Goal: Information Seeking & Learning: Learn about a topic

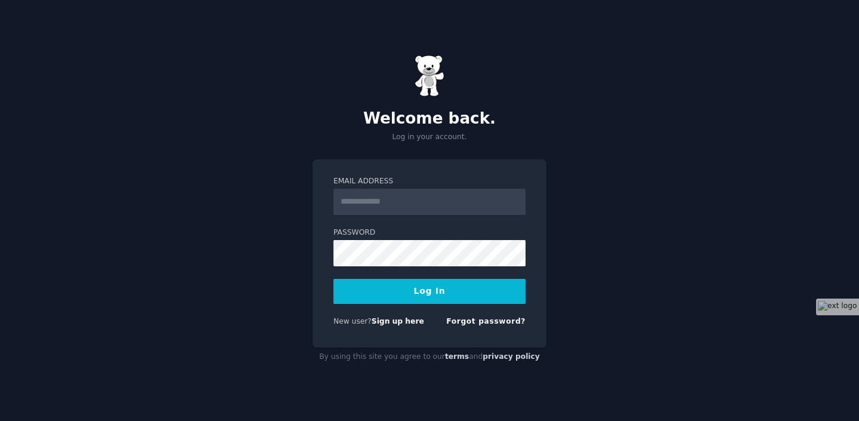
click at [405, 201] on input "Email Address" at bounding box center [430, 202] width 192 height 26
paste input "**********"
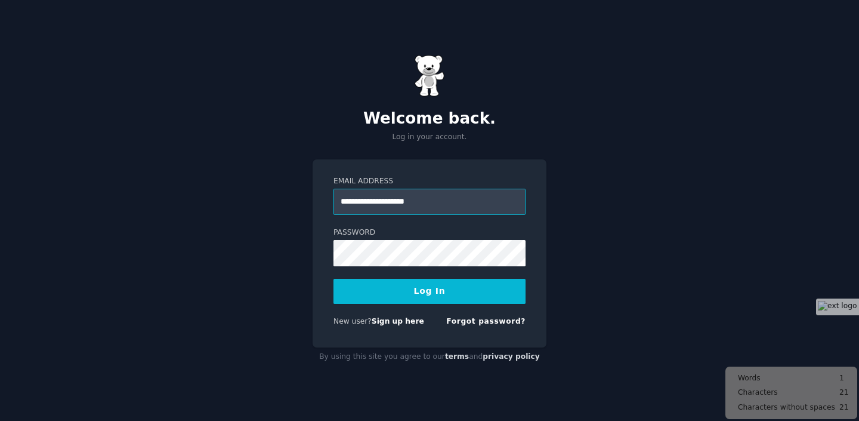
type input "**********"
click at [381, 286] on button "Log In" at bounding box center [430, 291] width 192 height 25
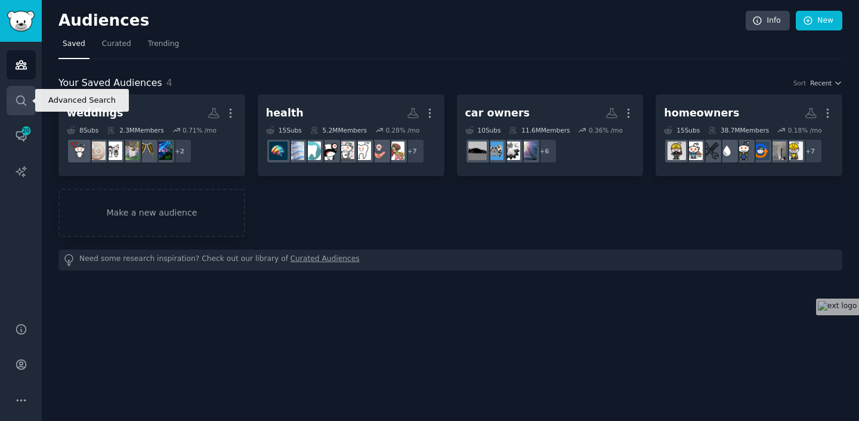
click at [21, 97] on icon "Sidebar" at bounding box center [21, 100] width 13 height 13
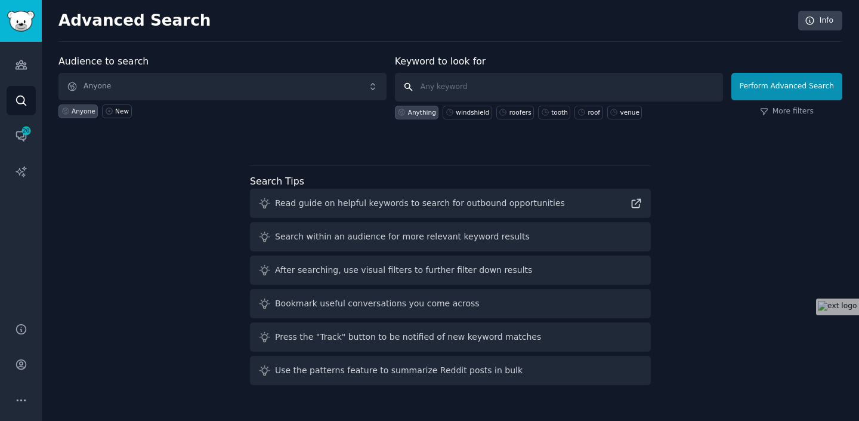
click at [480, 92] on input "text" at bounding box center [559, 87] width 328 height 29
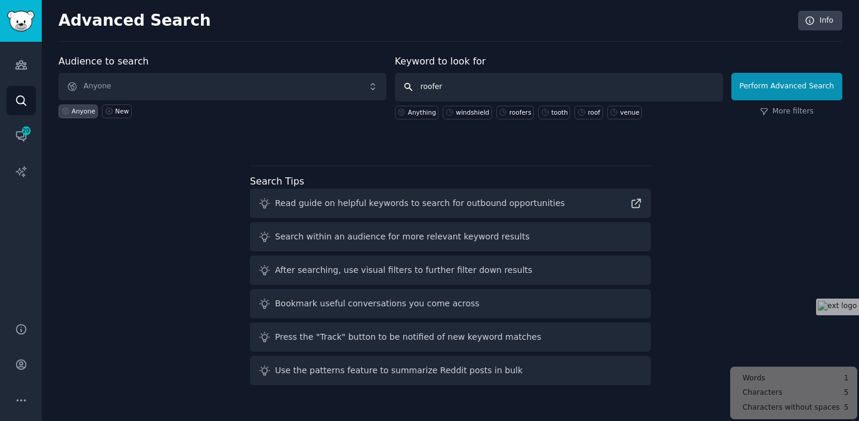
type input "roofers"
click button "Perform Advanced Search" at bounding box center [787, 86] width 111 height 27
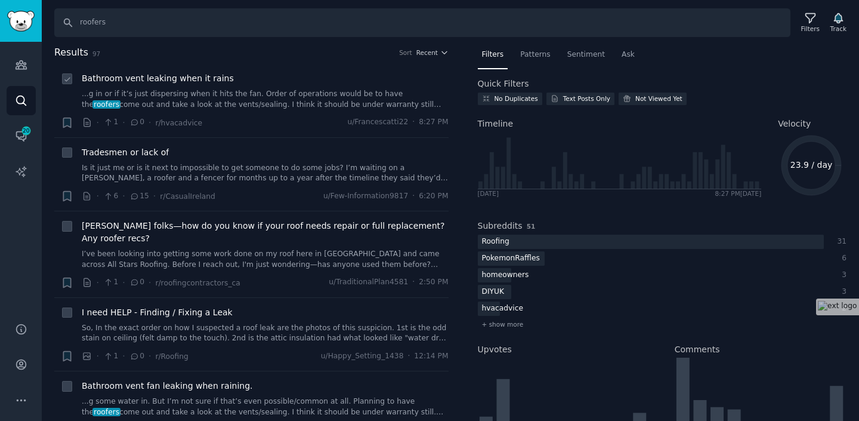
click at [293, 106] on link "...g in or if it’s just dispersing when it hits the fan. Order of operations wo…" at bounding box center [265, 99] width 367 height 21
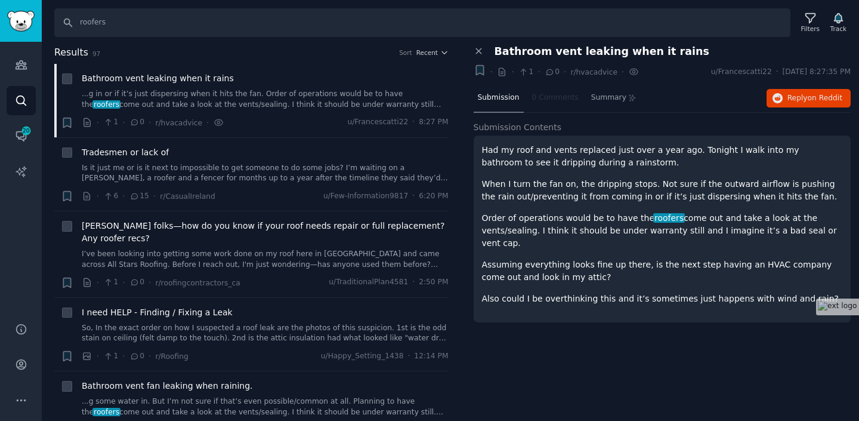
click at [558, 101] on nav "Submission 0 Comments Summary" at bounding box center [558, 98] width 168 height 29
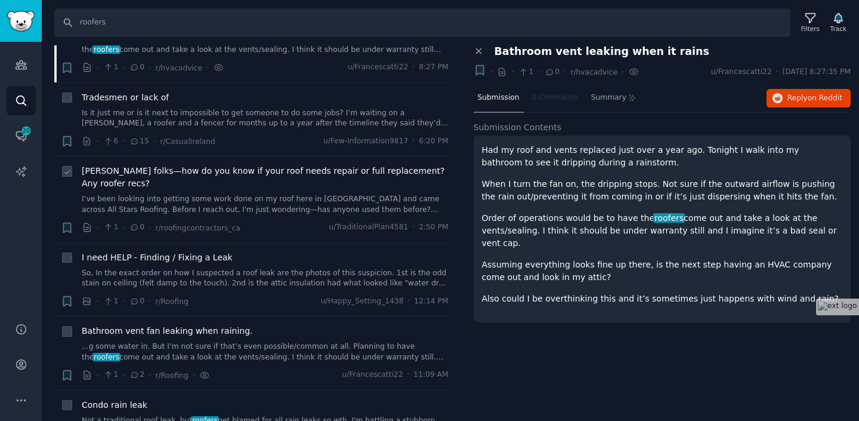
scroll to position [56, 0]
click at [266, 343] on link "...g some water in. But I’m not sure if that’s even possible/common at all. Pla…" at bounding box center [265, 350] width 367 height 21
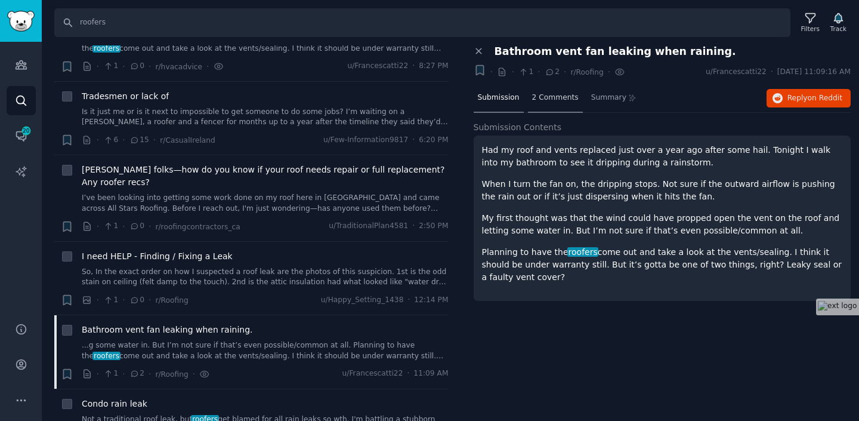
click at [554, 98] on span "2 Comments" at bounding box center [555, 97] width 47 height 11
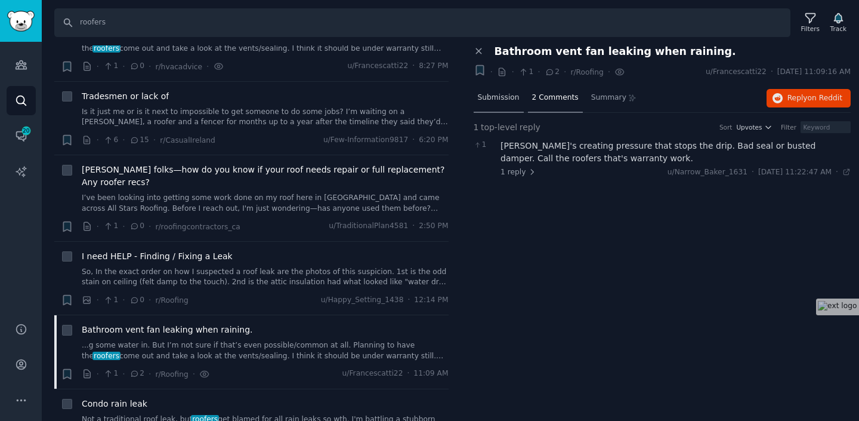
click at [504, 97] on span "Submission" at bounding box center [499, 97] width 42 height 11
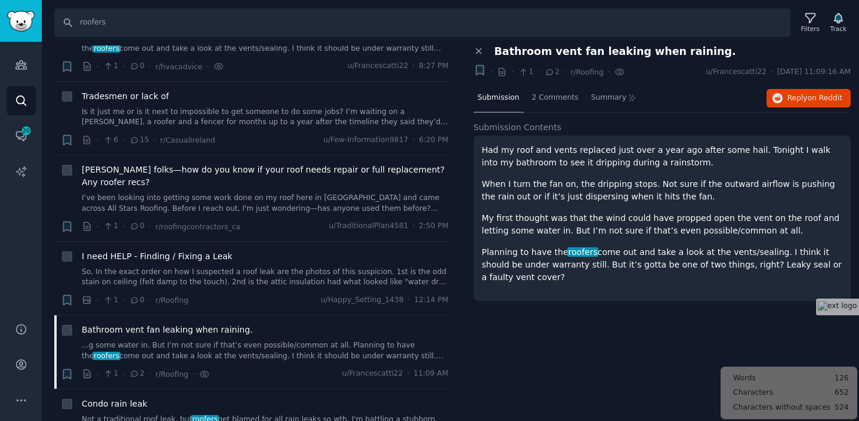
drag, startPoint x: 482, startPoint y: 153, endPoint x: 538, endPoint y: 284, distance: 142.5
click at [538, 284] on div "Had my roof and vents replaced just over a year ago after some hail. Tonight I …" at bounding box center [663, 217] width 378 height 165
copy div "Had my roof and vents replaced just over a year ago after some hail. Tonight I …"
click at [544, 162] on p "Had my roof and vents replaced just over a year ago after some hail. Tonight I …" at bounding box center [662, 156] width 361 height 25
drag, startPoint x: 483, startPoint y: 149, endPoint x: 544, endPoint y: 273, distance: 138.0
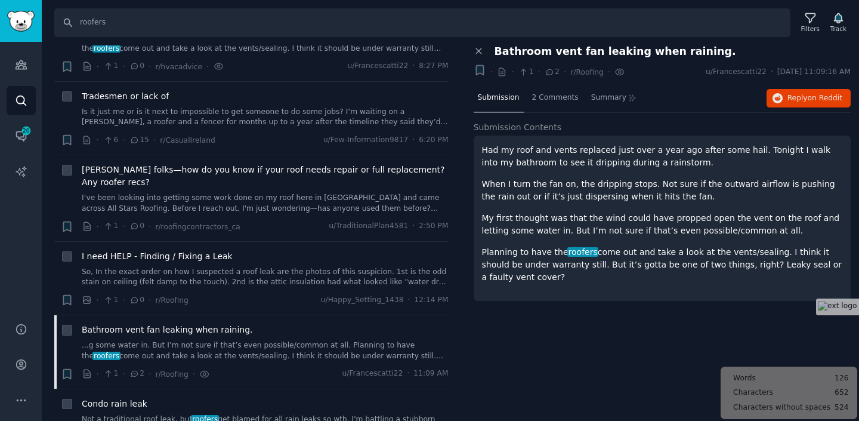
click at [544, 273] on div "Had my roof and vents replaced just over a year ago after some hail. Tonight I …" at bounding box center [662, 214] width 361 height 140
copy div "Had my roof and vents replaced just over a year ago after some hail. Tonight I …"
click at [687, 95] on div "Submission 2 Comments Summary Reply on Reddit" at bounding box center [663, 98] width 378 height 29
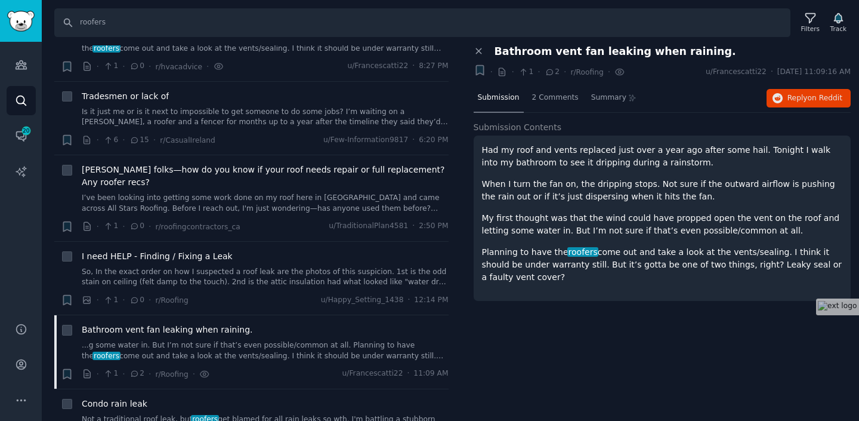
click at [636, 232] on p "My first thought was that the wind could have propped open the vent on the roof…" at bounding box center [662, 224] width 361 height 25
click at [550, 98] on span "2 Comments" at bounding box center [555, 97] width 47 height 11
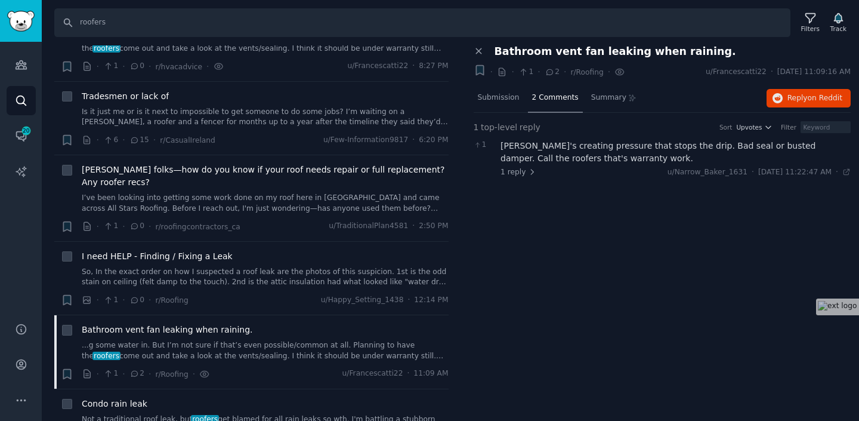
click at [730, 195] on div "Close panel Bathroom vent fan leaking when raining. Bookmark this conversation …" at bounding box center [663, 134] width 378 height 179
click at [550, 150] on div "[PERSON_NAME]'s creating pressure that stops the drip. Bad seal or busted dampe…" at bounding box center [676, 152] width 350 height 25
click at [509, 100] on span "Submission" at bounding box center [499, 97] width 42 height 11
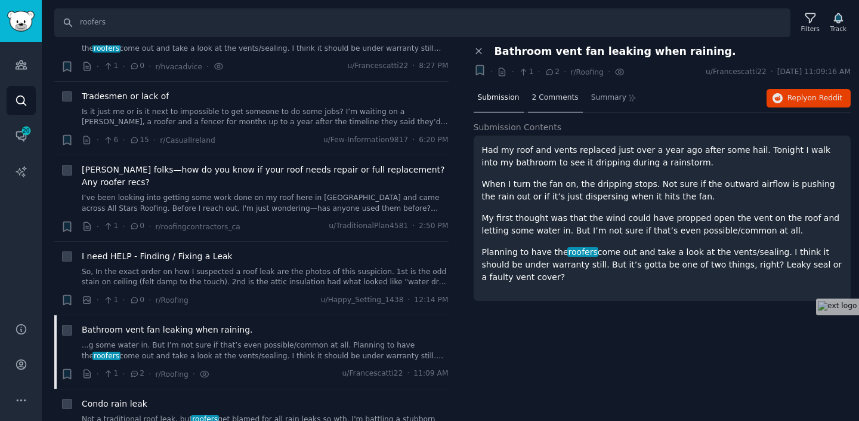
click at [557, 93] on span "2 Comments" at bounding box center [555, 97] width 47 height 11
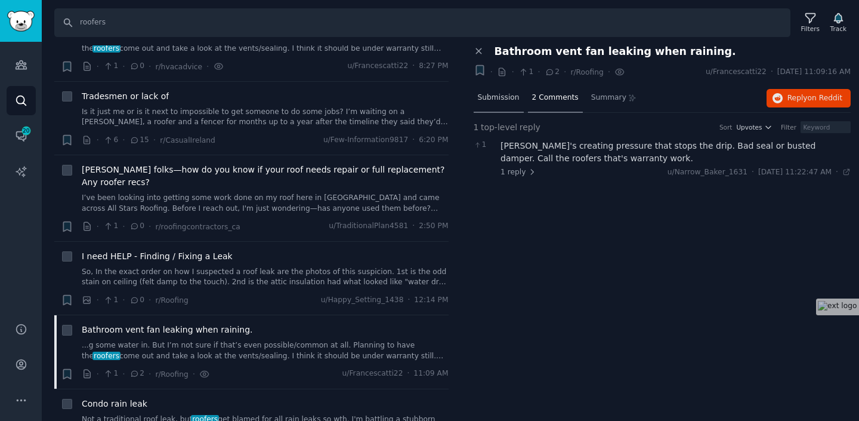
click at [512, 95] on span "Submission" at bounding box center [499, 97] width 42 height 11
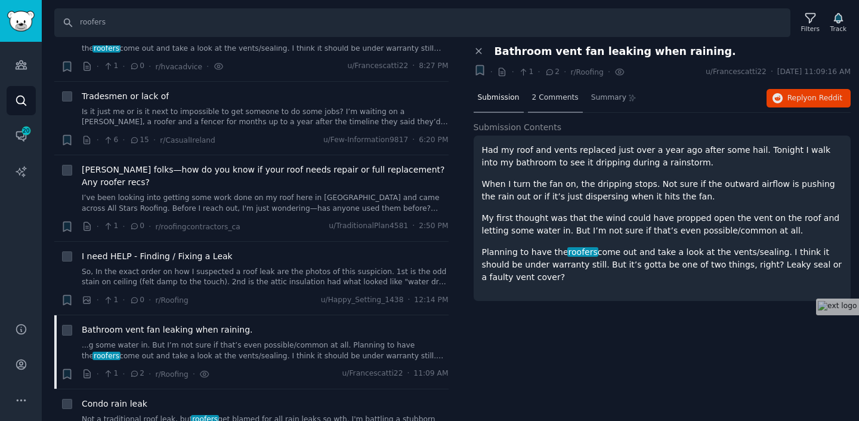
click at [559, 94] on span "2 Comments" at bounding box center [555, 97] width 47 height 11
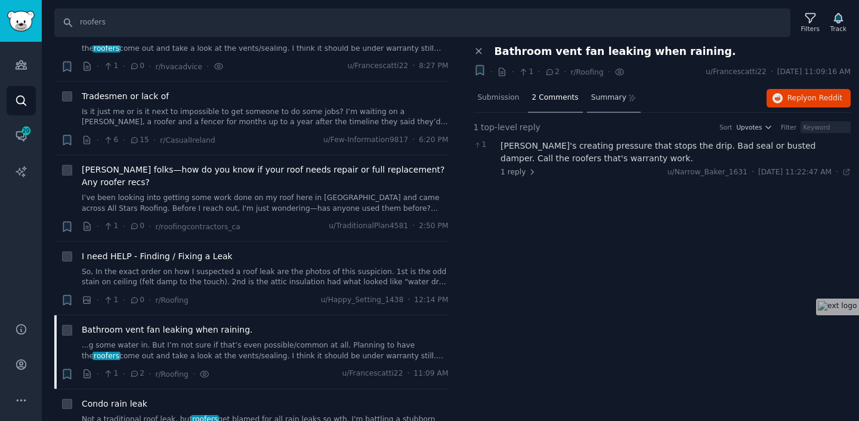
click at [600, 104] on div "Summary" at bounding box center [614, 98] width 54 height 29
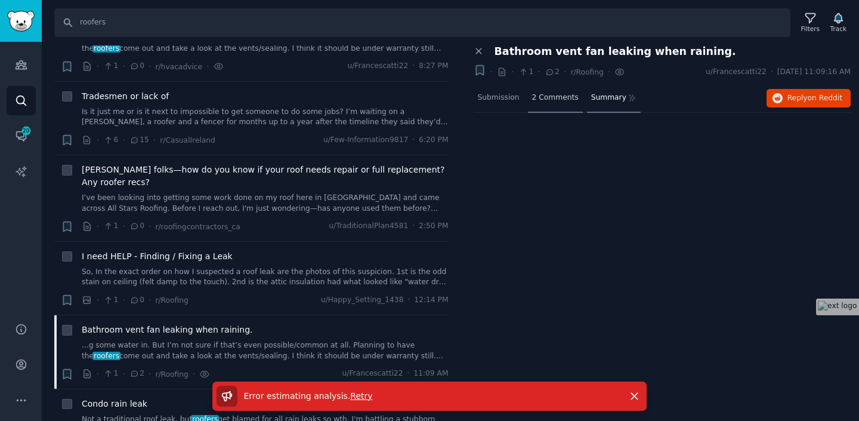
click at [568, 100] on span "2 Comments" at bounding box center [555, 97] width 47 height 11
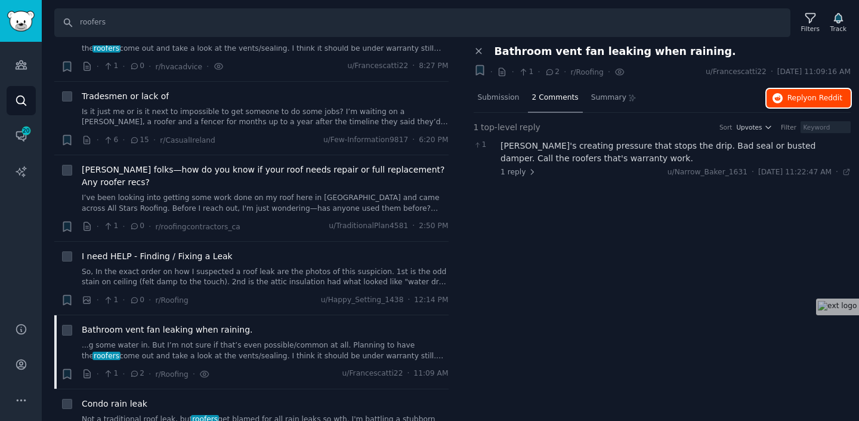
click at [806, 101] on span "Reply on Reddit" at bounding box center [815, 98] width 55 height 11
